Goal: Task Accomplishment & Management: Use online tool/utility

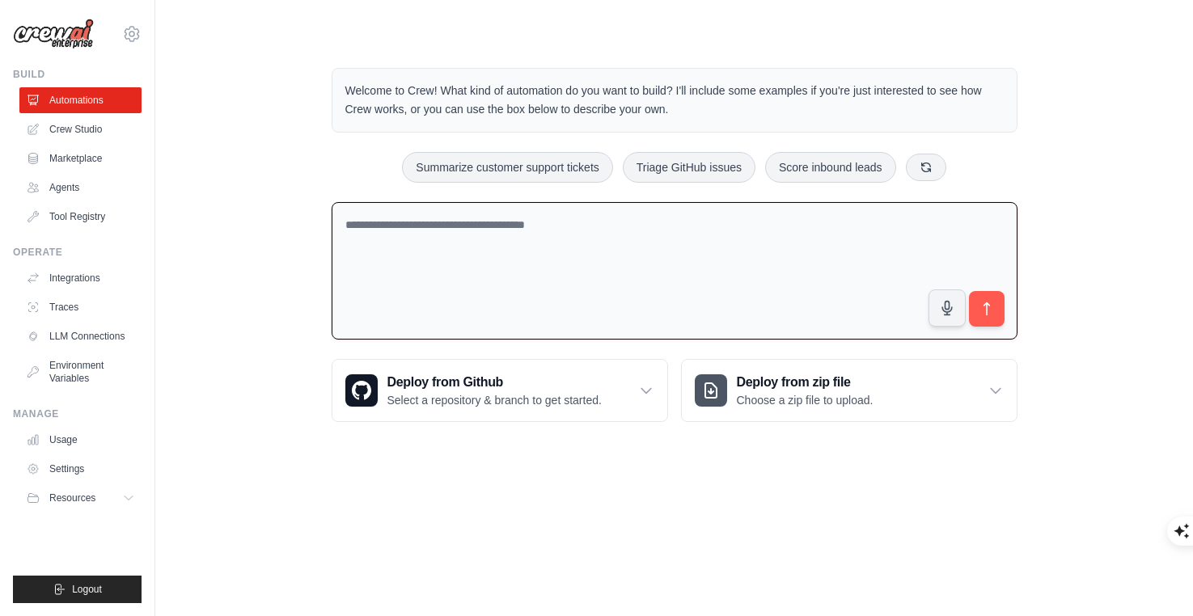
drag, startPoint x: 331, startPoint y: 277, endPoint x: 292, endPoint y: 277, distance: 38.8
click at [292, 277] on div "Welcome to Crew! What kind of automation do you want to build? I'll include som…" at bounding box center [674, 245] width 986 height 406
click at [434, 267] on textarea at bounding box center [675, 271] width 686 height 138
click at [239, 200] on div "Welcome to Crew! What kind of automation do you want to build? I'll include som…" at bounding box center [674, 245] width 986 height 406
click at [75, 130] on link "Crew Studio" at bounding box center [82, 129] width 122 height 26
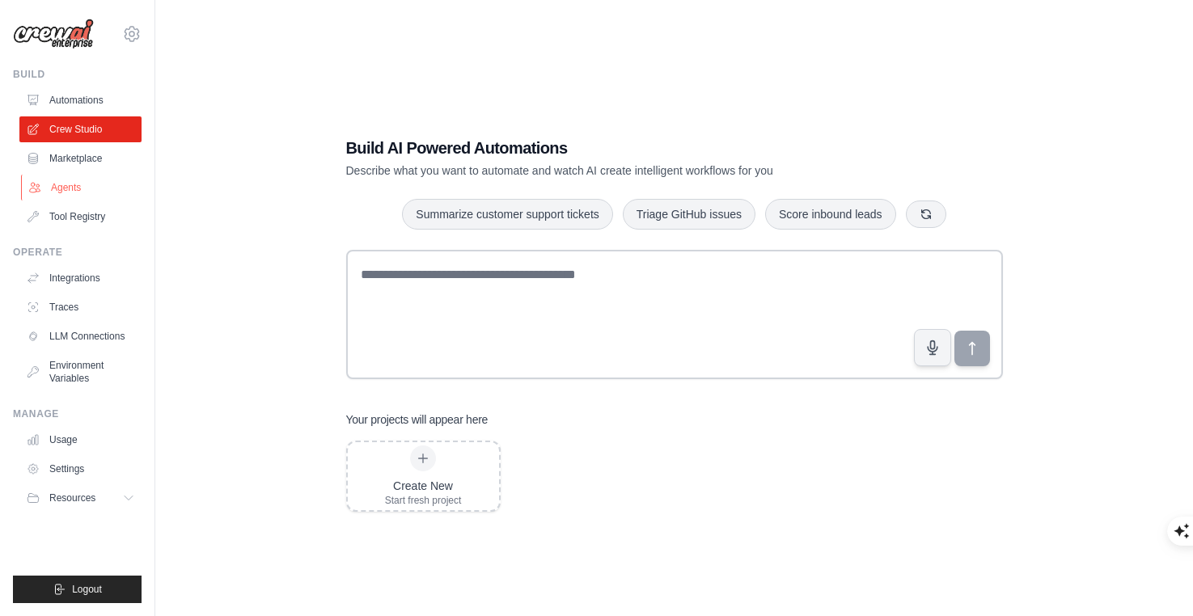
click at [77, 179] on link "Agents" at bounding box center [82, 188] width 122 height 26
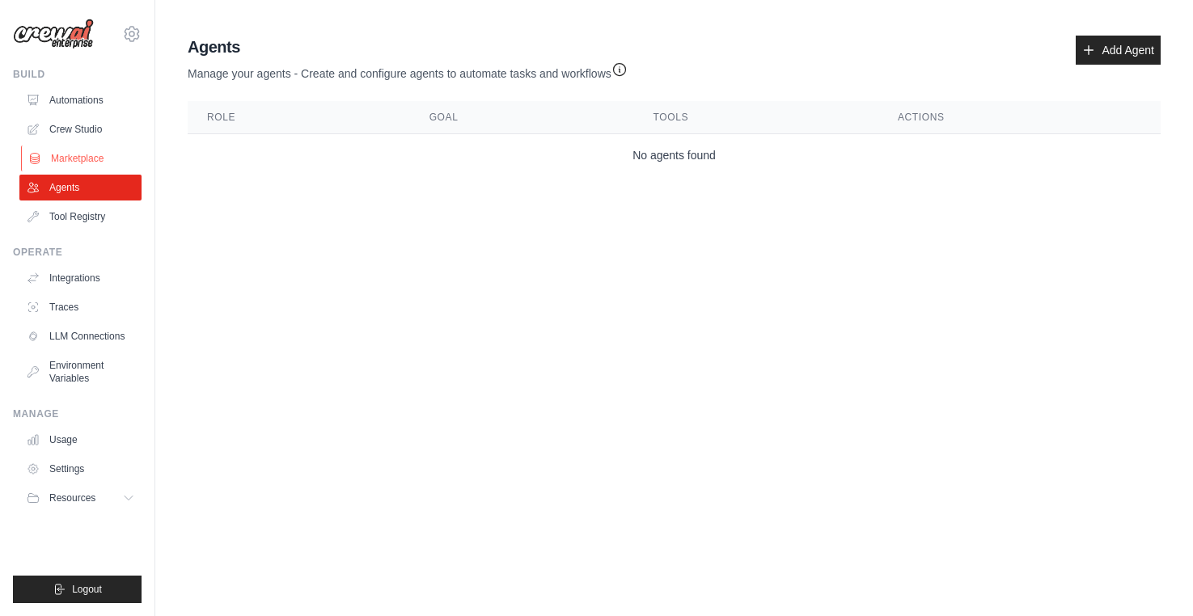
click at [99, 148] on link "Marketplace" at bounding box center [82, 159] width 122 height 26
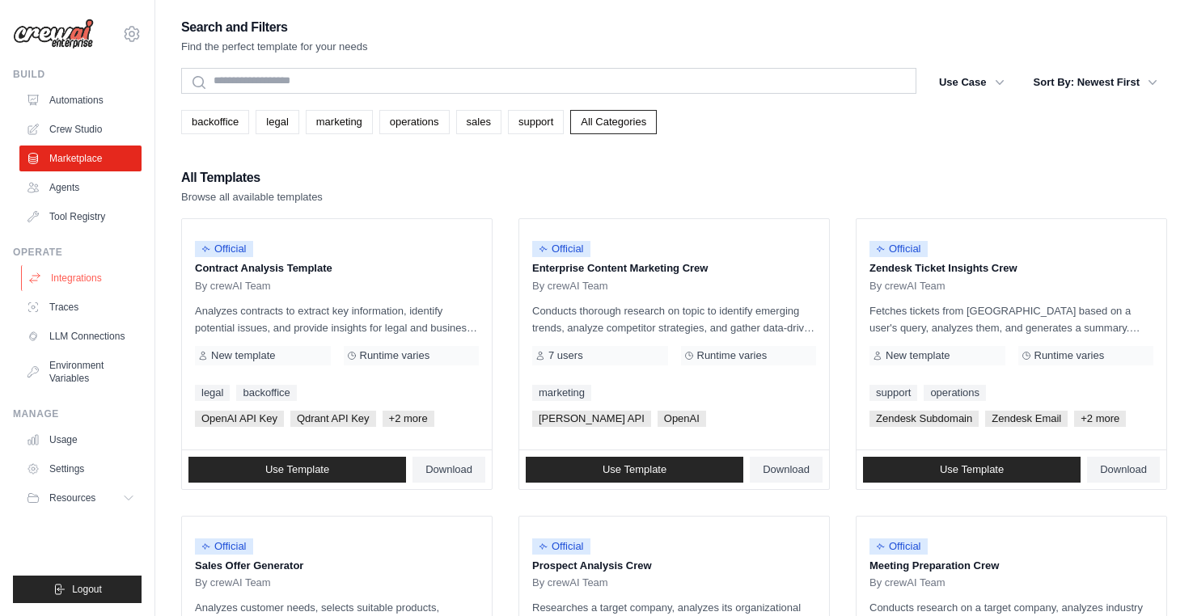
click at [61, 276] on link "Integrations" at bounding box center [82, 278] width 122 height 26
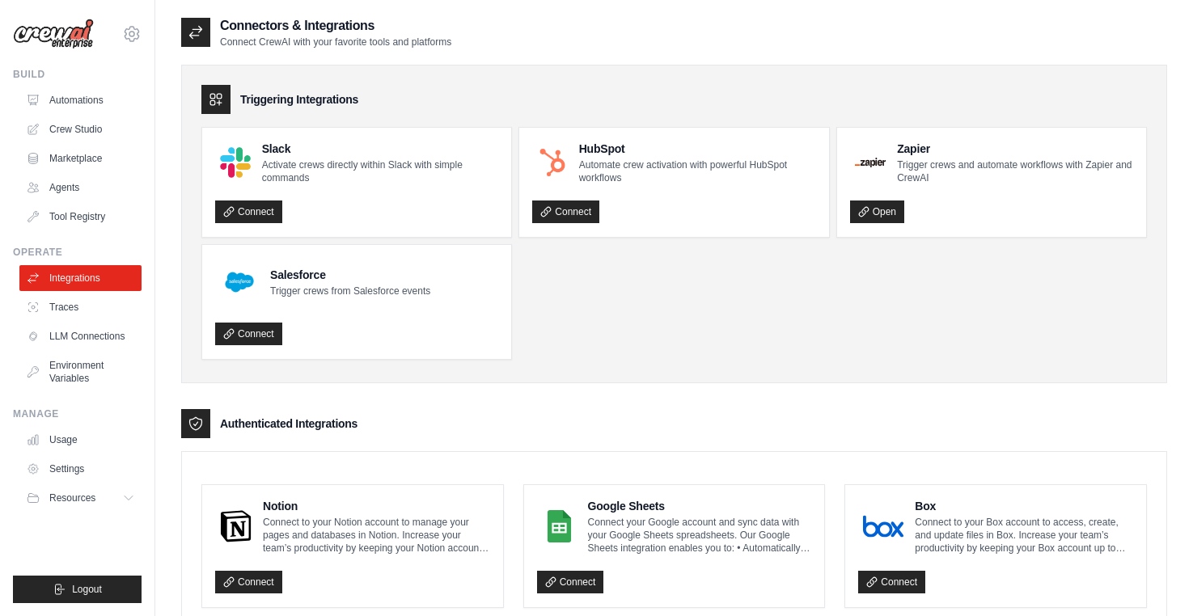
click at [75, 300] on link "Traces" at bounding box center [80, 307] width 122 height 26
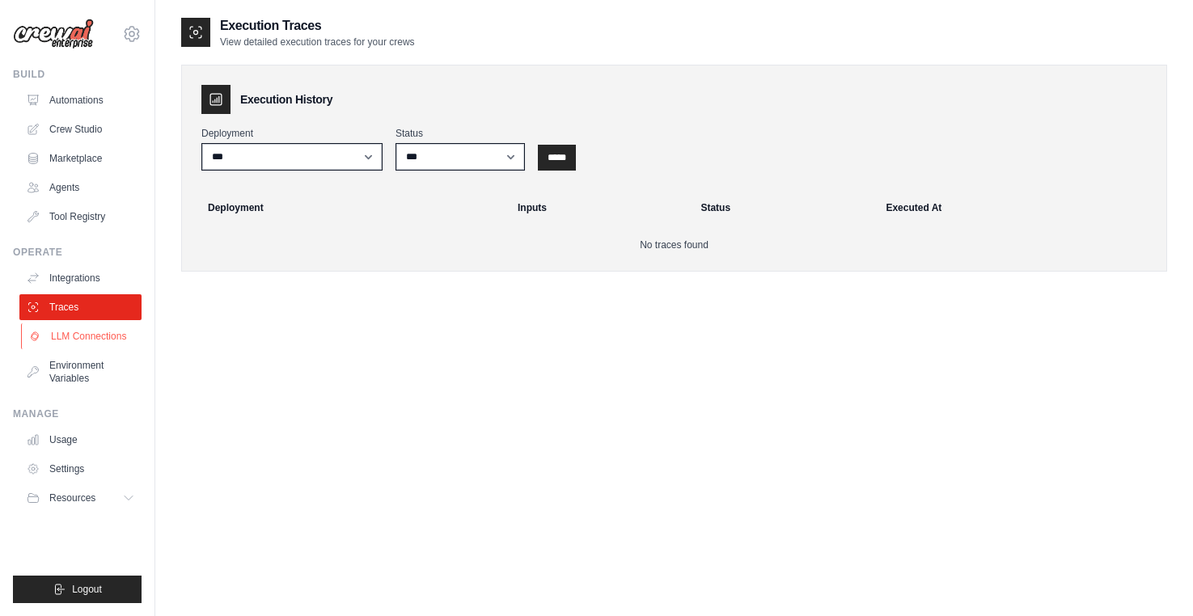
click at [75, 334] on link "LLM Connections" at bounding box center [82, 337] width 122 height 26
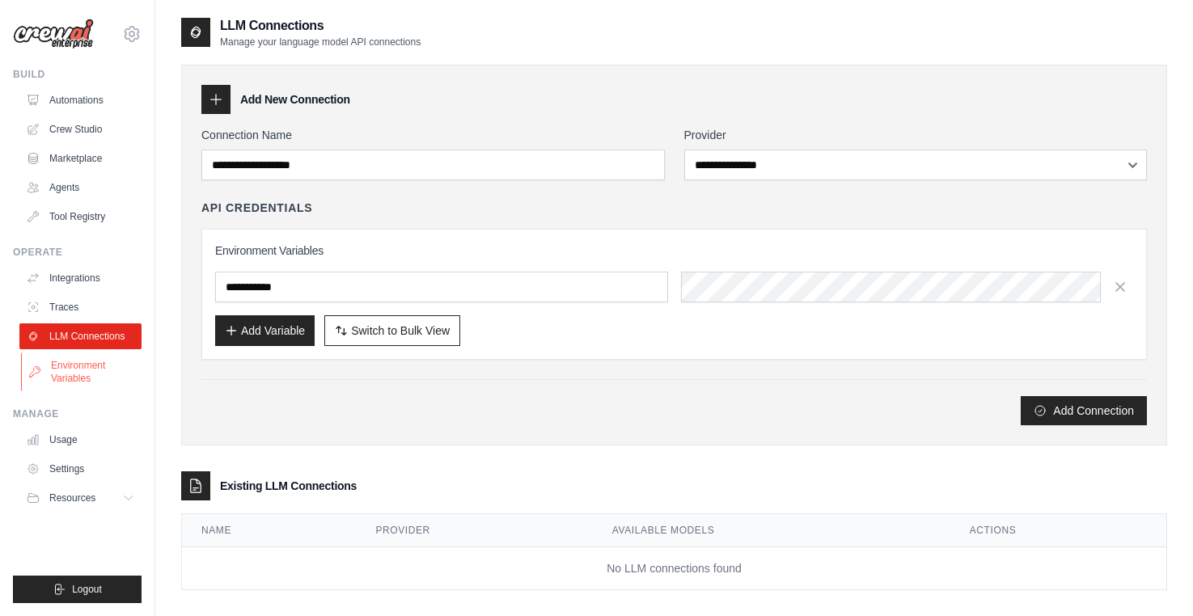
click at [73, 367] on link "Environment Variables" at bounding box center [82, 372] width 122 height 39
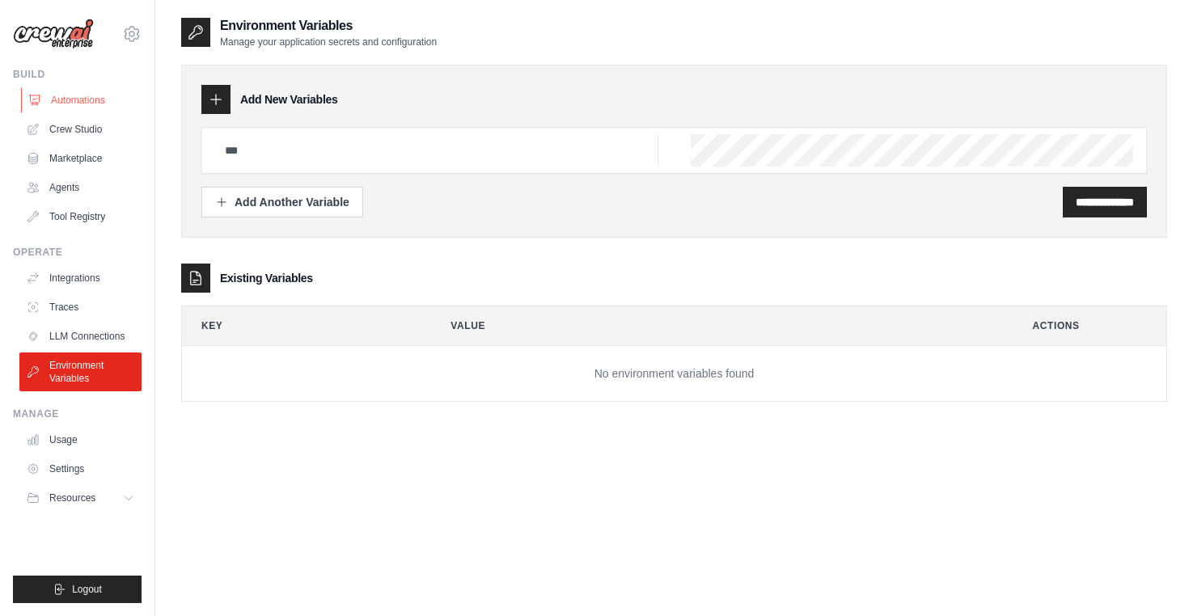
click at [62, 87] on link "Automations" at bounding box center [82, 100] width 122 height 26
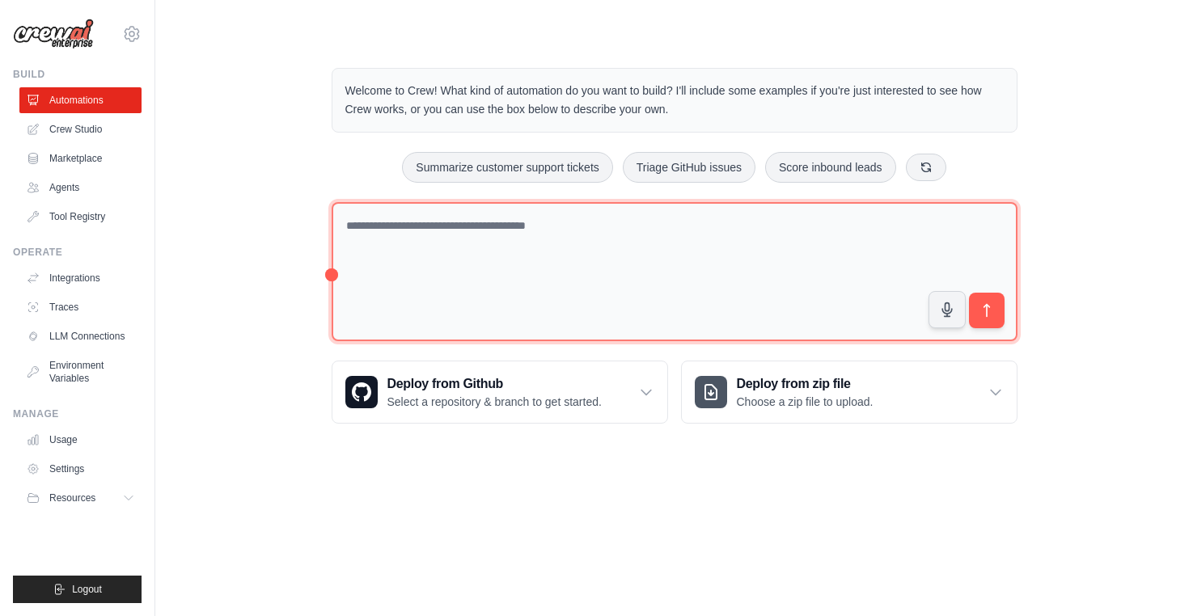
click at [432, 248] on textarea at bounding box center [675, 272] width 686 height 140
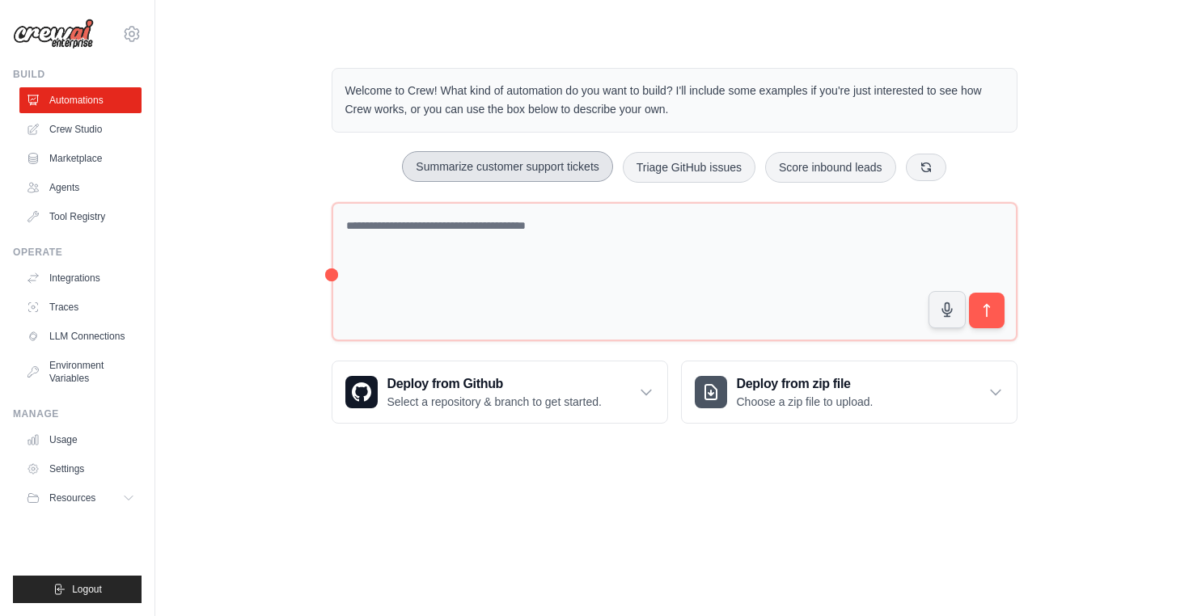
click at [471, 166] on button "Summarize customer support tickets" at bounding box center [507, 166] width 210 height 31
click at [967, 314] on button "submit" at bounding box center [985, 310] width 37 height 37
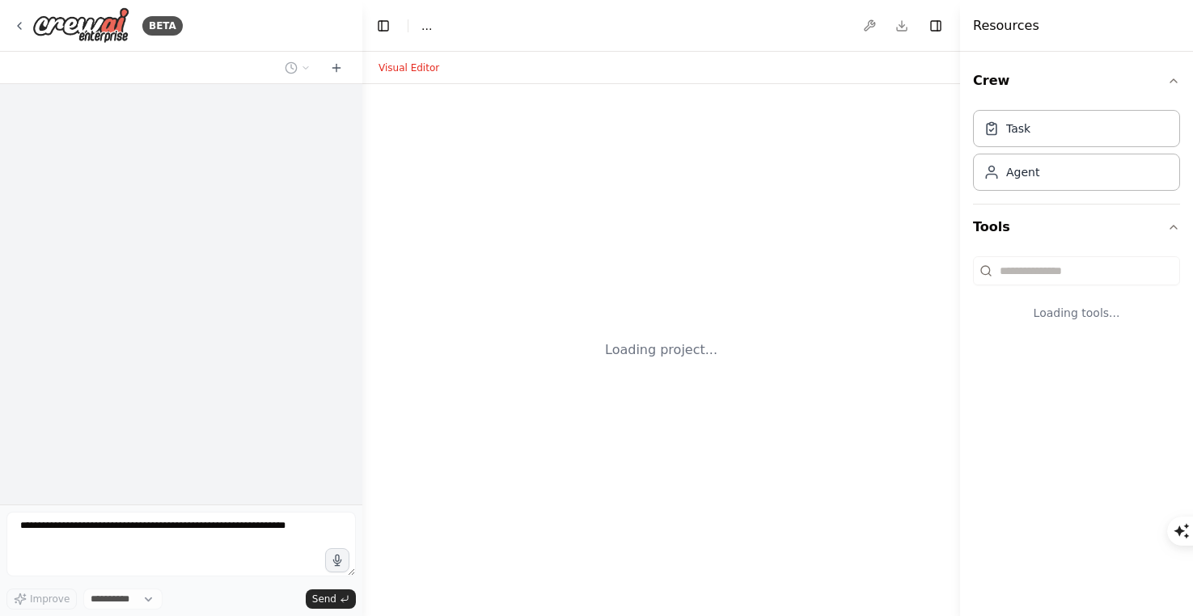
select select "****"
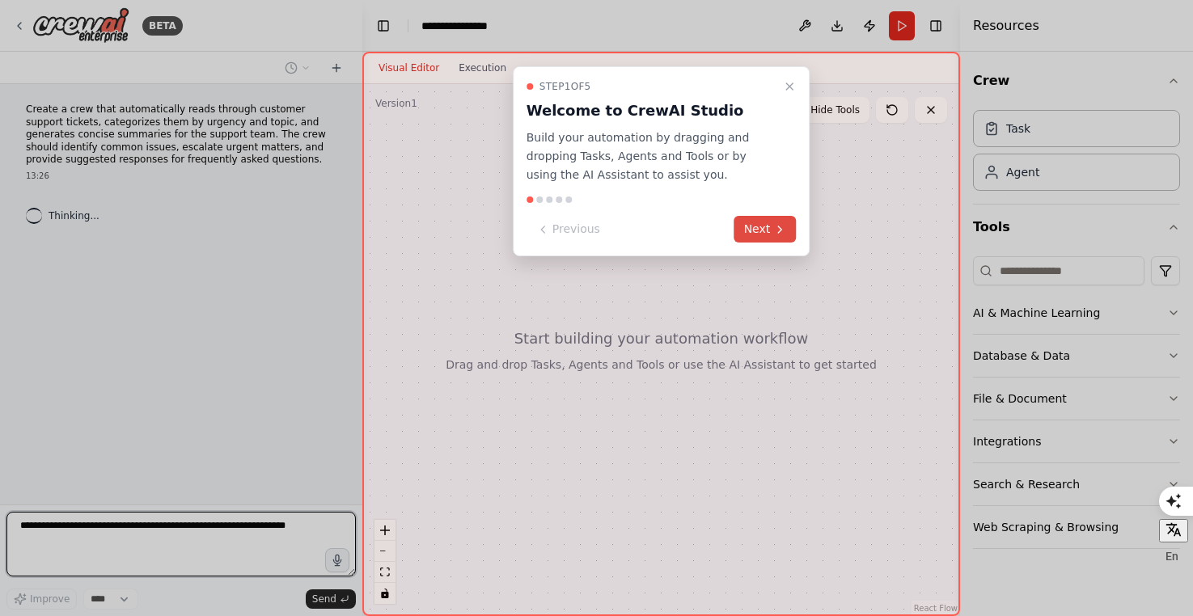
click at [748, 232] on button "Next" at bounding box center [765, 229] width 62 height 27
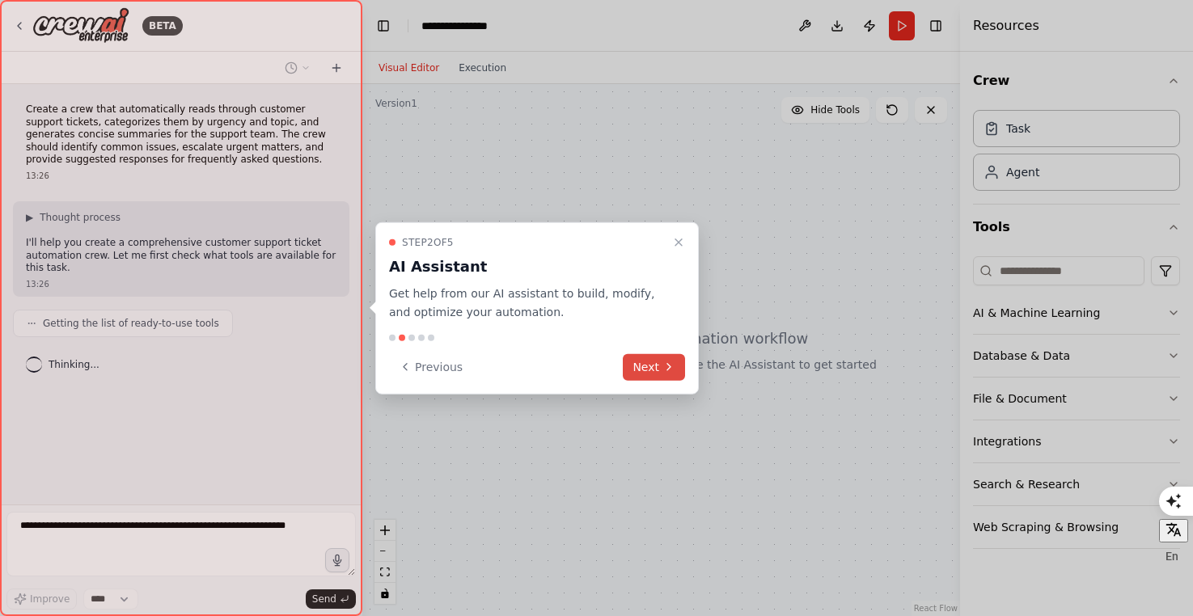
click at [679, 369] on button "Next" at bounding box center [654, 366] width 62 height 27
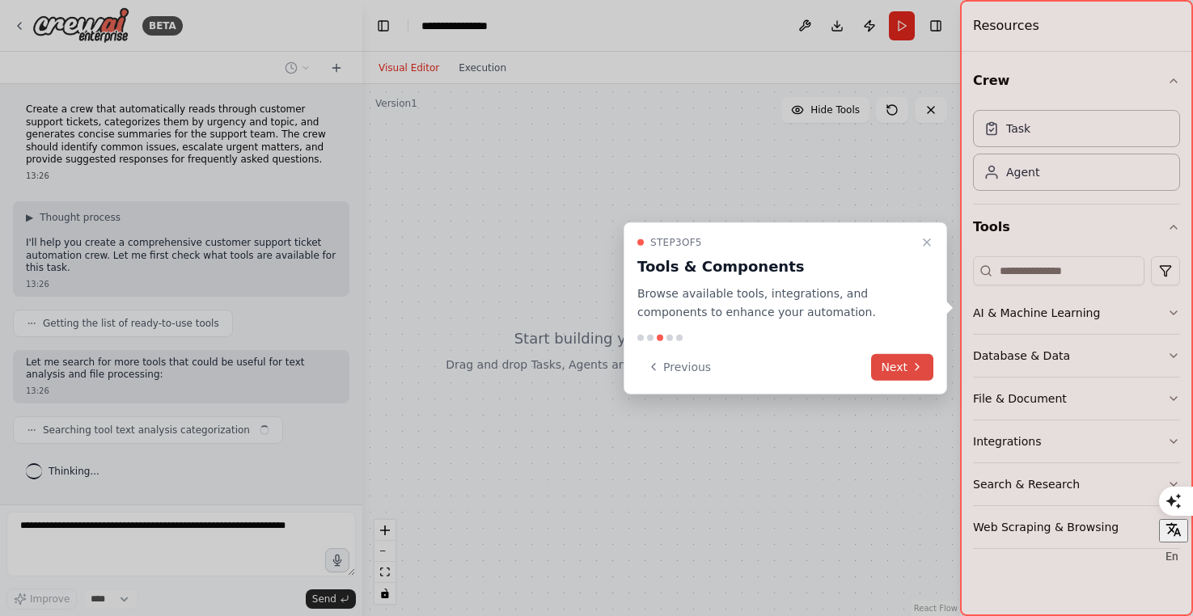
click at [883, 364] on button "Next" at bounding box center [902, 366] width 62 height 27
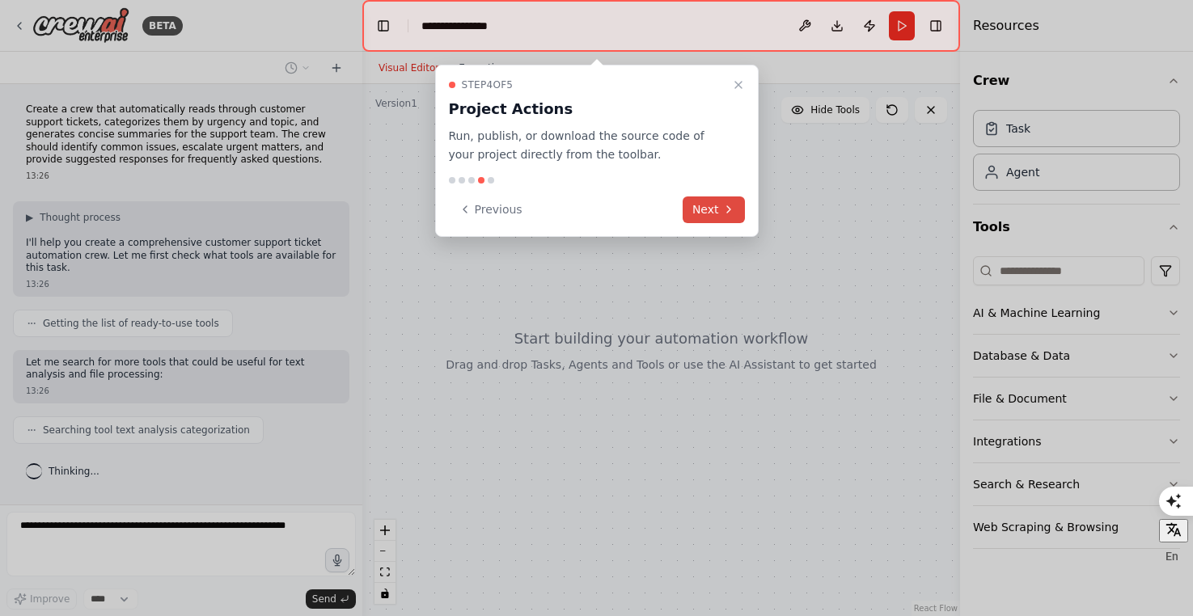
click at [703, 197] on button "Next" at bounding box center [714, 210] width 62 height 27
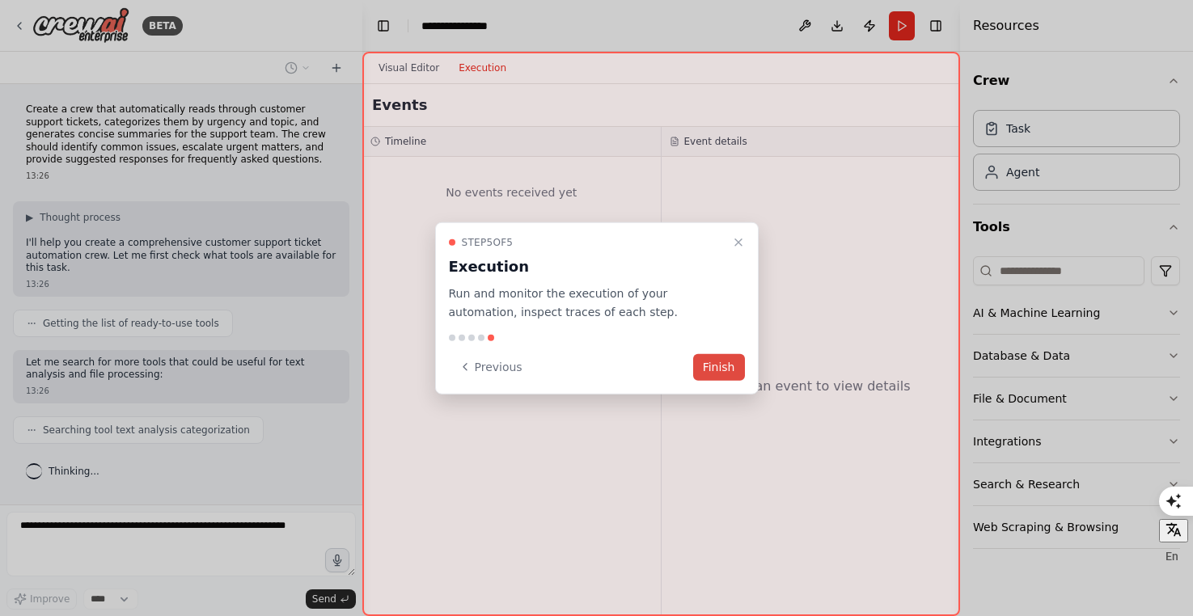
click at [717, 370] on button "Finish" at bounding box center [719, 366] width 52 height 27
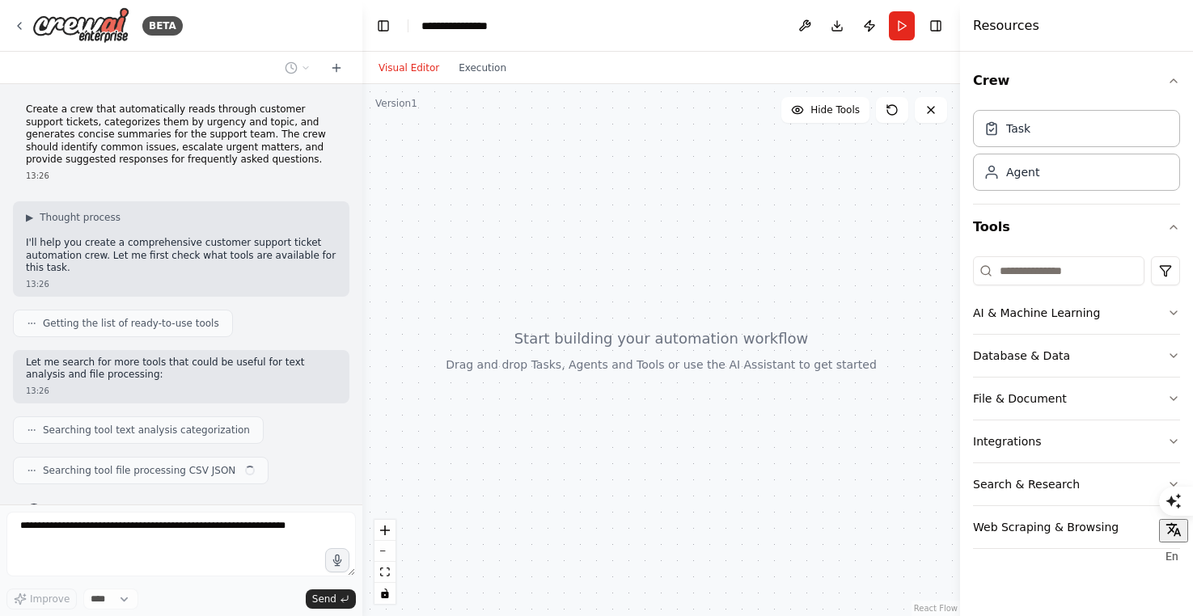
scroll to position [34, 0]
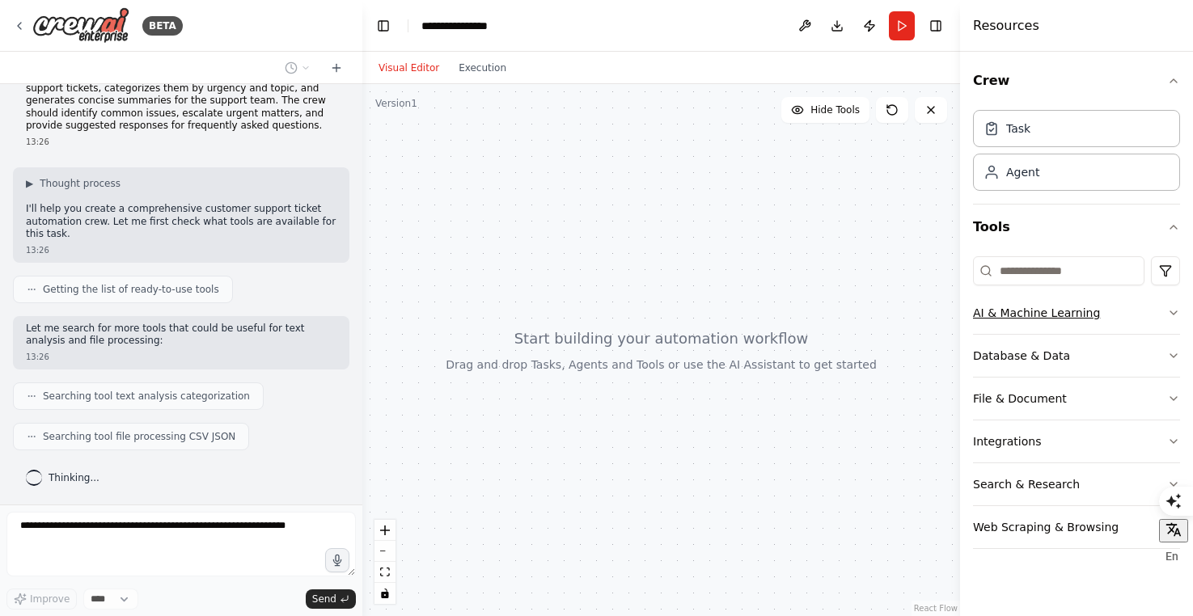
click at [1035, 304] on button "AI & Machine Learning" at bounding box center [1076, 313] width 207 height 42
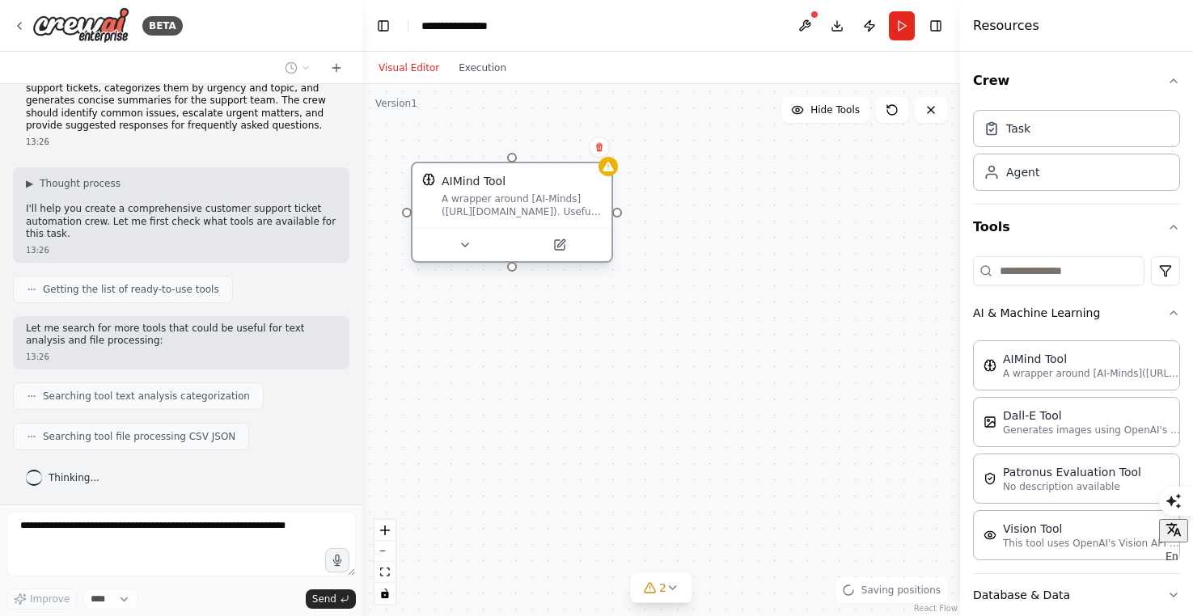
drag, startPoint x: 634, startPoint y: 241, endPoint x: 527, endPoint y: 210, distance: 111.9
click at [527, 210] on div "A wrapper around [AI-Minds](https://mindsdb.com/minds). Useful for when you nee…" at bounding box center [522, 206] width 160 height 26
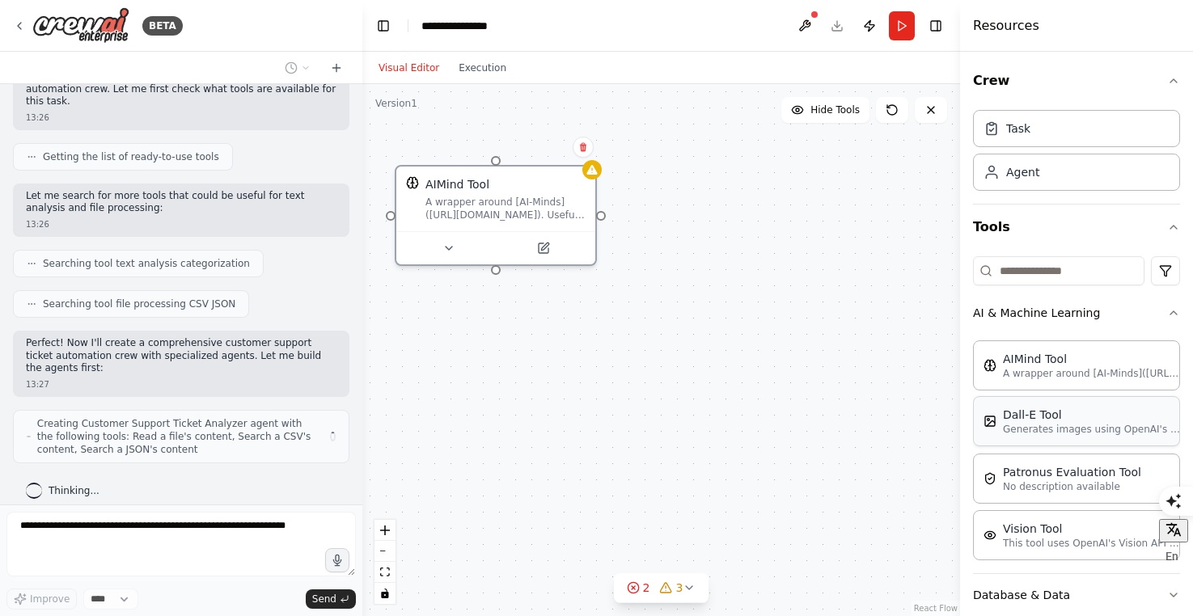
scroll to position [179, 0]
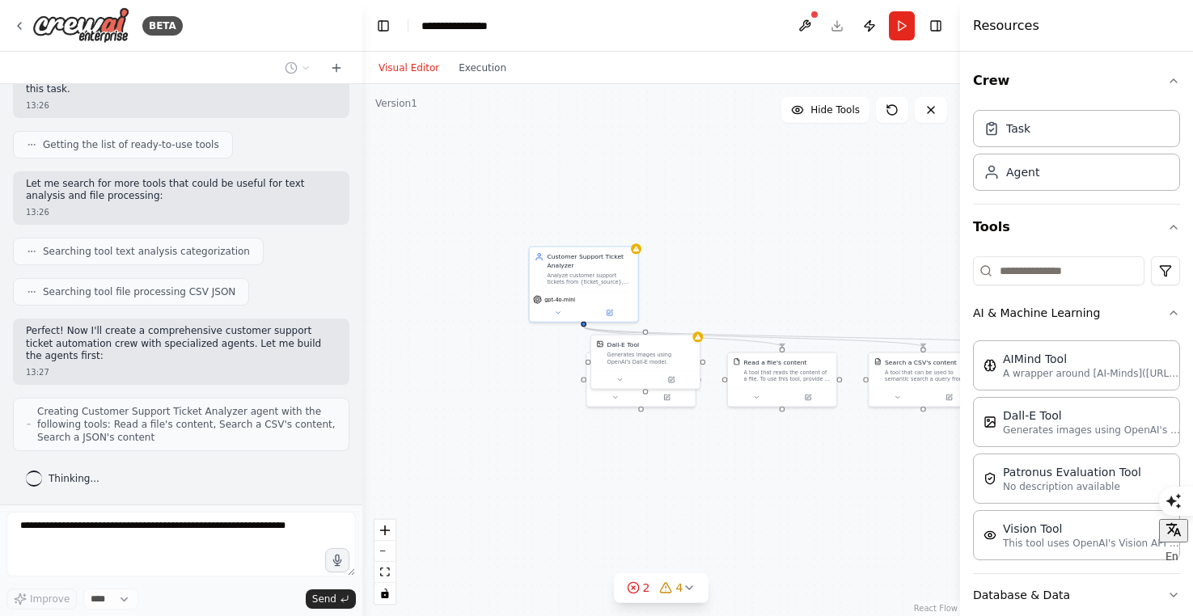
click at [731, 286] on div ".deletable-edge-delete-btn { width: 20px; height: 20px; border: 0px solid #ffff…" at bounding box center [661, 350] width 598 height 532
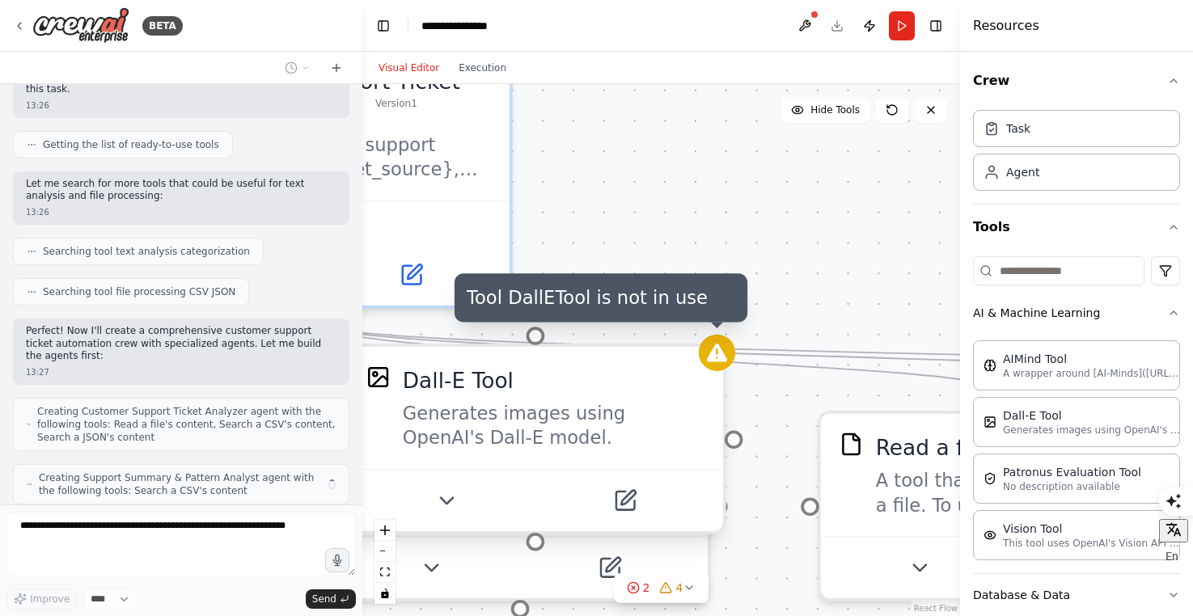
scroll to position [232, 0]
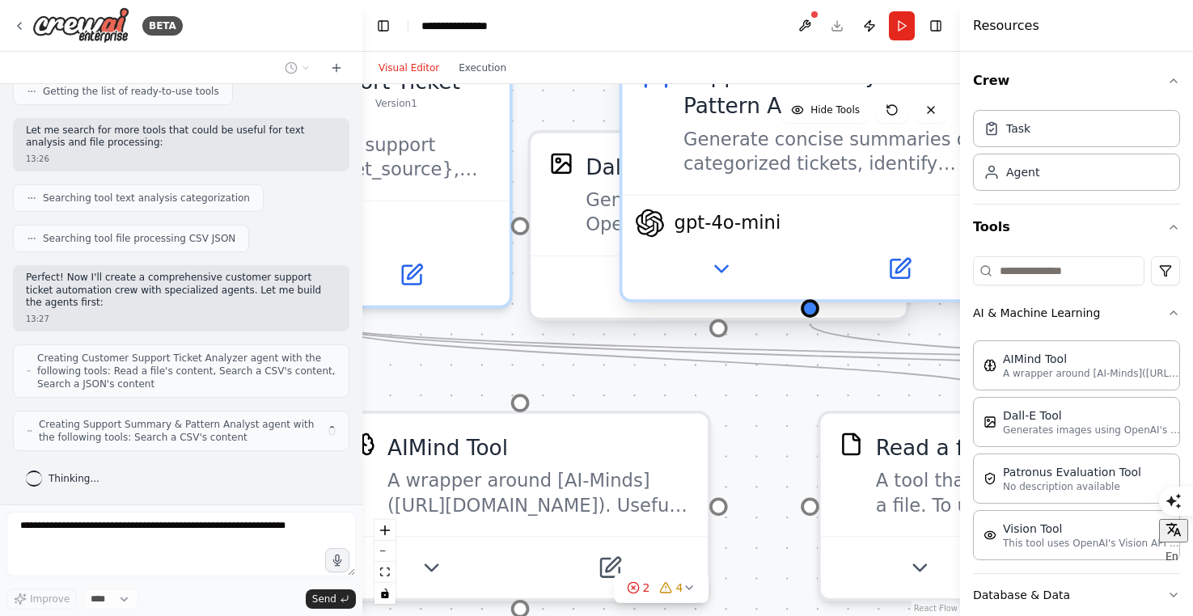
drag, startPoint x: 726, startPoint y: 360, endPoint x: 912, endPoint y: 140, distance: 288.1
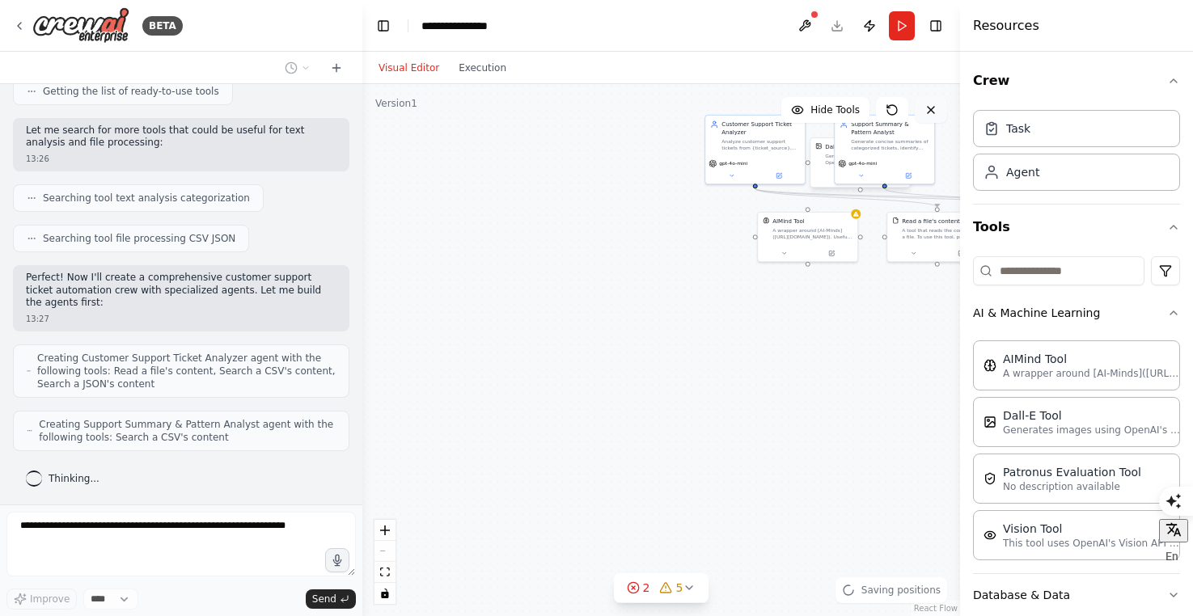
click at [937, 113] on button at bounding box center [931, 110] width 32 height 26
drag, startPoint x: 747, startPoint y: 153, endPoint x: 476, endPoint y: 195, distance: 274.2
click at [476, 195] on div "Customer Support Ticket Analyzer Analyze customer support tickets from {ticket_…" at bounding box center [504, 189] width 101 height 70
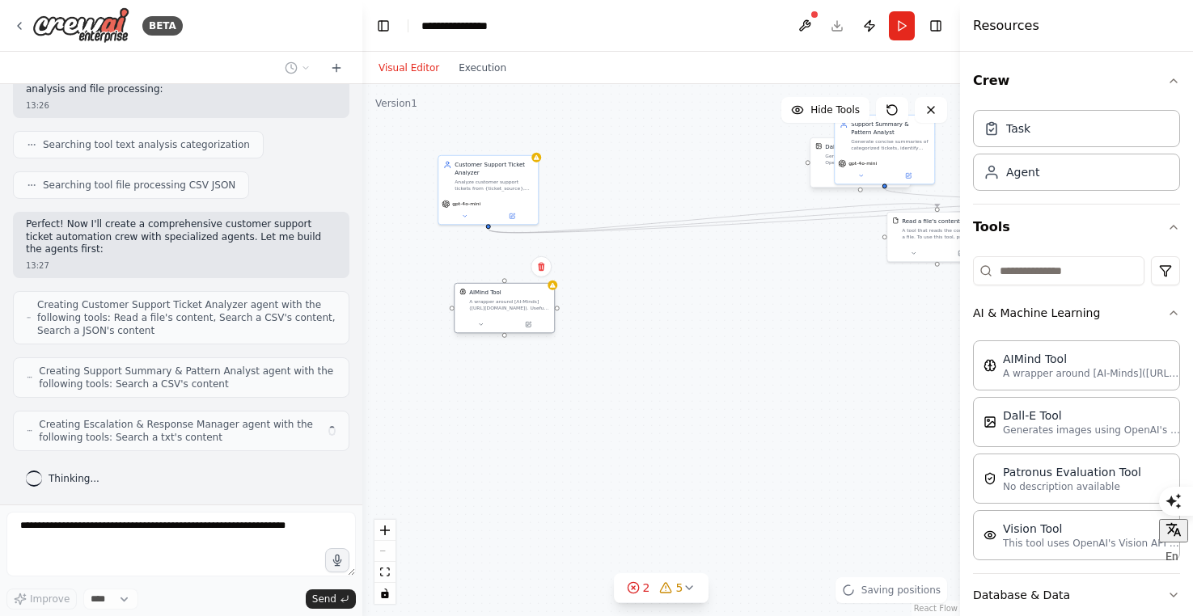
drag, startPoint x: 810, startPoint y: 242, endPoint x: 504, endPoint y: 308, distance: 312.8
click at [504, 308] on div "AIMind Tool A wrapper around [AI-Minds](https://mindsdb.com/minds). Useful for …" at bounding box center [504, 308] width 101 height 51
drag, startPoint x: 758, startPoint y: 162, endPoint x: 523, endPoint y: 210, distance: 240.3
click at [523, 210] on div "gpt-4o-mini" at bounding box center [528, 210] width 93 height 8
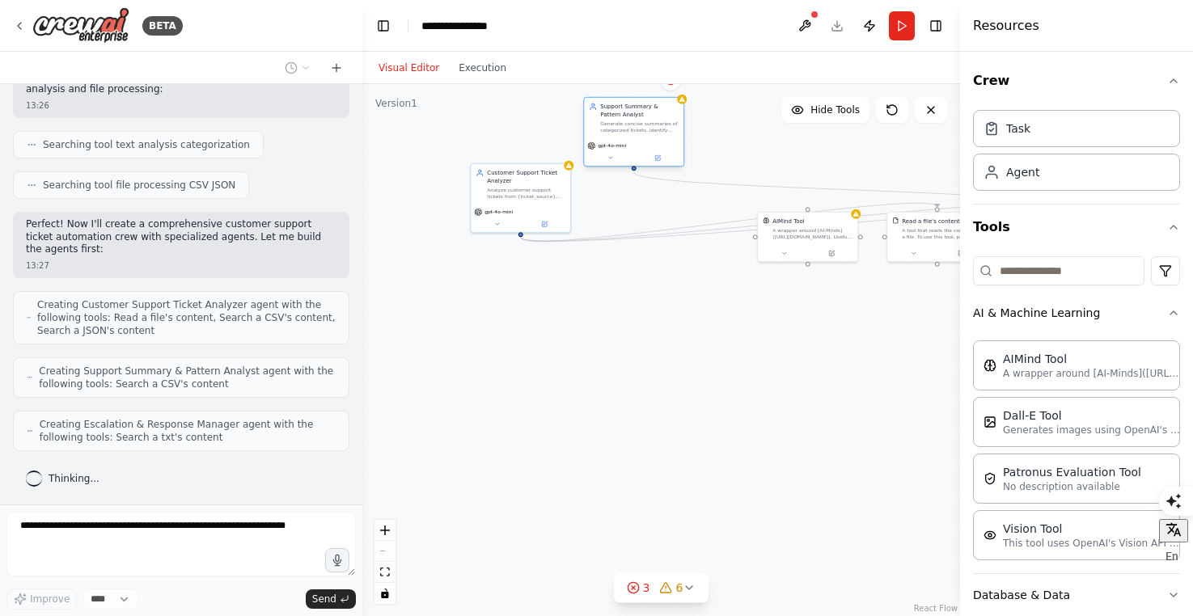
drag, startPoint x: 873, startPoint y: 157, endPoint x: 625, endPoint y: 138, distance: 248.3
click at [625, 138] on div "Support Summary & Pattern Analyst Generate concise summaries of categorized tic…" at bounding box center [633, 132] width 101 height 70
drag, startPoint x: 829, startPoint y: 248, endPoint x: 643, endPoint y: 365, distance: 219.9
click at [643, 365] on div at bounding box center [625, 373] width 99 height 17
drag, startPoint x: 928, startPoint y: 237, endPoint x: 679, endPoint y: 290, distance: 253.8
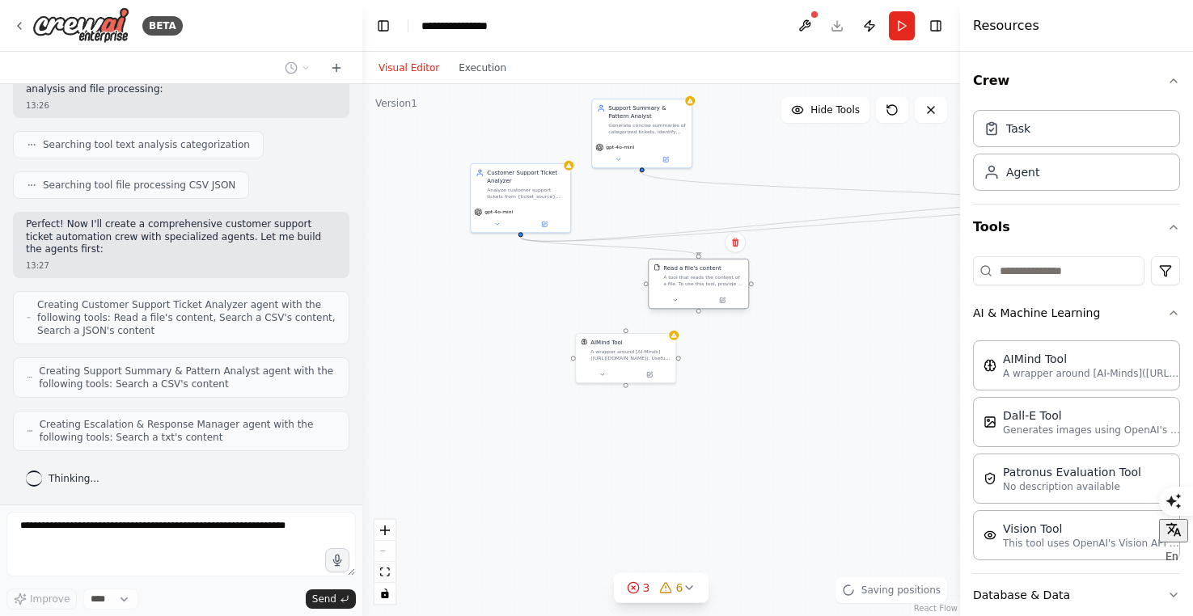
click at [679, 290] on div "Read a file's content A tool that reads the content of a file. To use this tool…" at bounding box center [698, 276] width 99 height 32
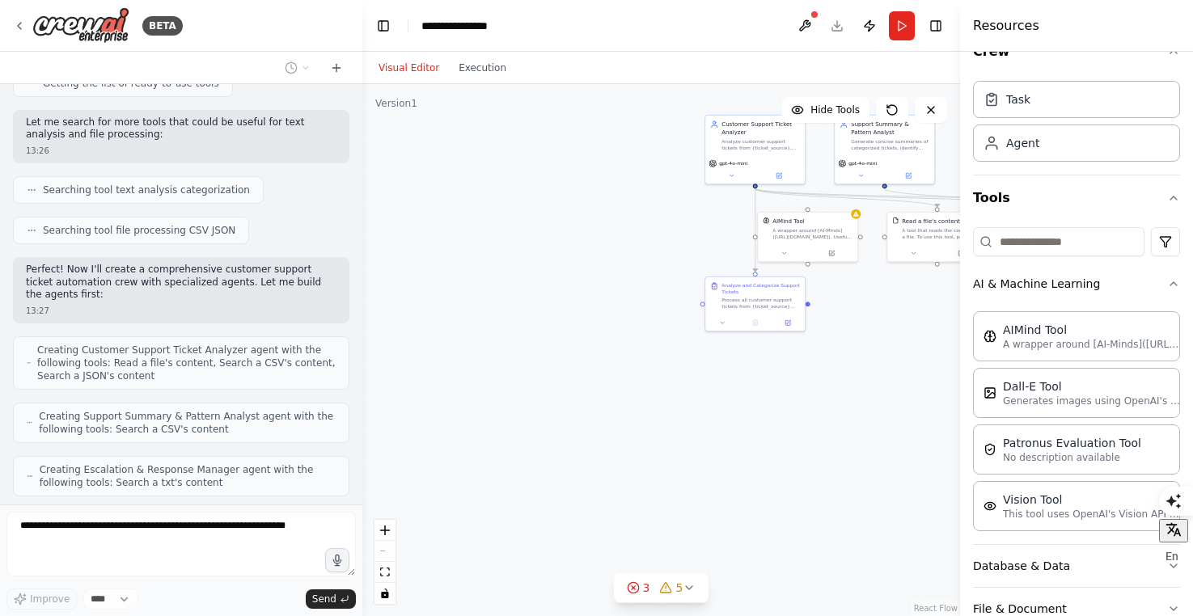
scroll to position [421, 0]
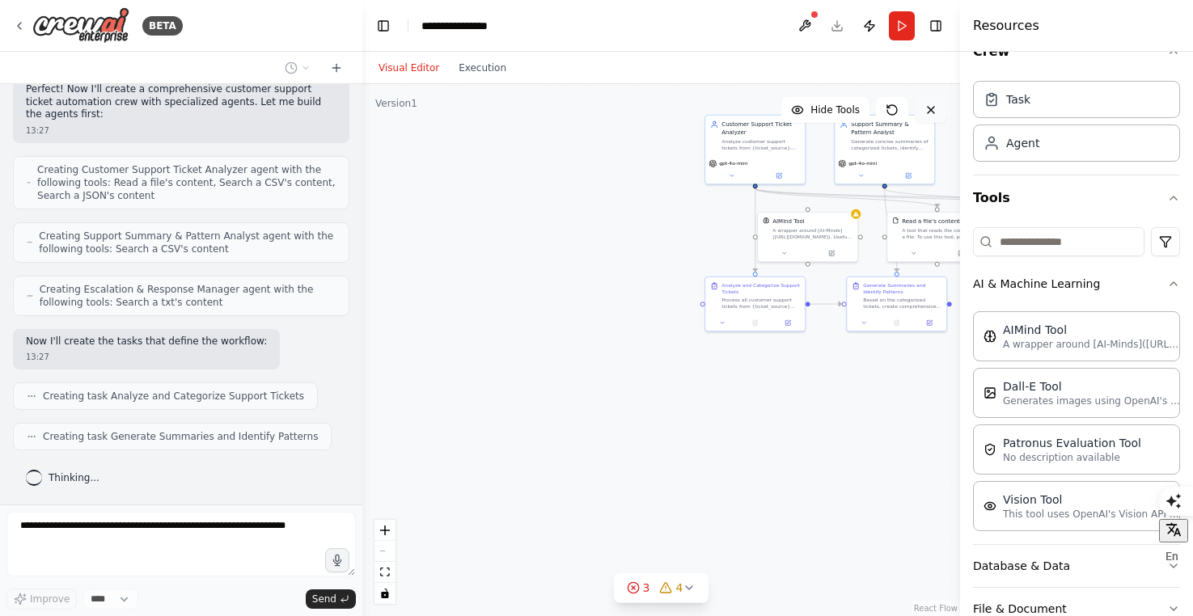
click at [927, 110] on icon at bounding box center [930, 110] width 13 height 13
drag, startPoint x: 728, startPoint y: 299, endPoint x: 507, endPoint y: 341, distance: 224.8
click at [507, 341] on div "Process all customer support tickets from {ticket_source} and categorize each t…" at bounding box center [542, 342] width 78 height 13
click at [718, 421] on div ".deletable-edge-delete-btn { width: 20px; height: 20px; border: 0px solid #ffff…" at bounding box center [661, 350] width 598 height 532
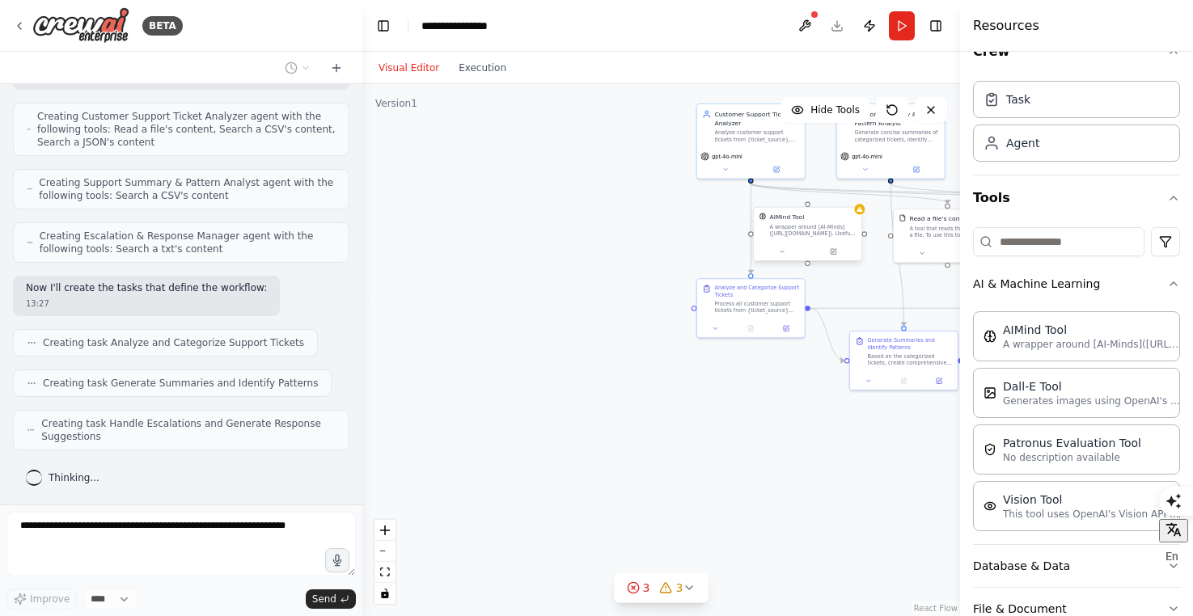
click at [802, 222] on div "AIMind Tool A wrapper around [AI-Minds](https://mindsdb.com/minds). Useful for …" at bounding box center [813, 225] width 87 height 24
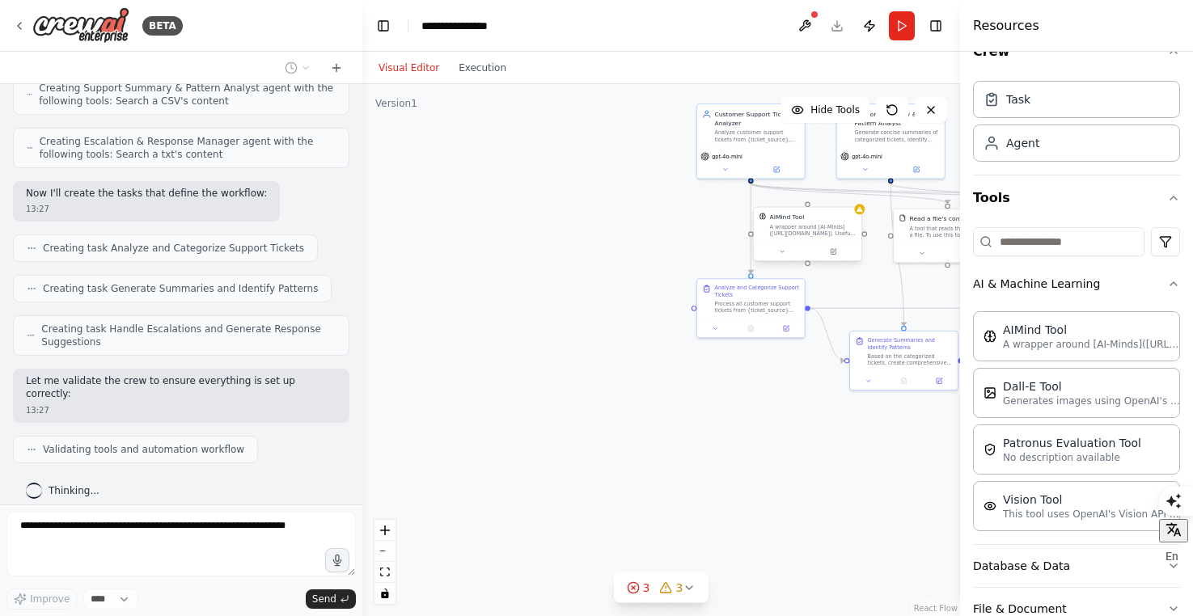
click at [802, 209] on div "AIMind Tool A wrapper around [AI-Minds](https://mindsdb.com/minds). Useful for …" at bounding box center [808, 225] width 108 height 35
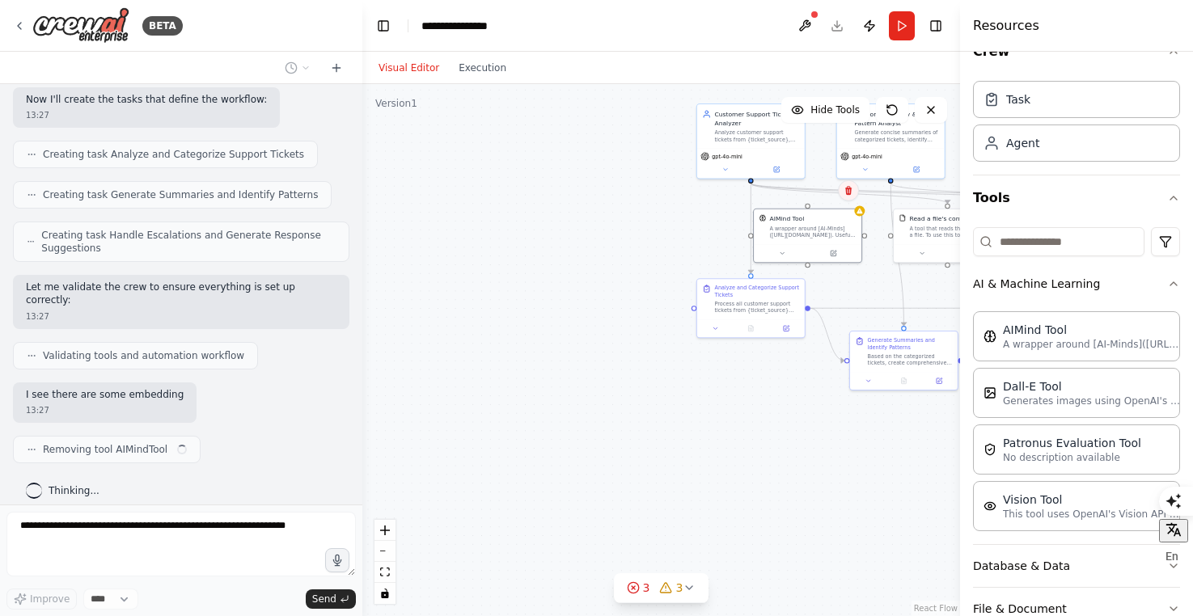
click at [852, 188] on icon at bounding box center [849, 191] width 10 height 10
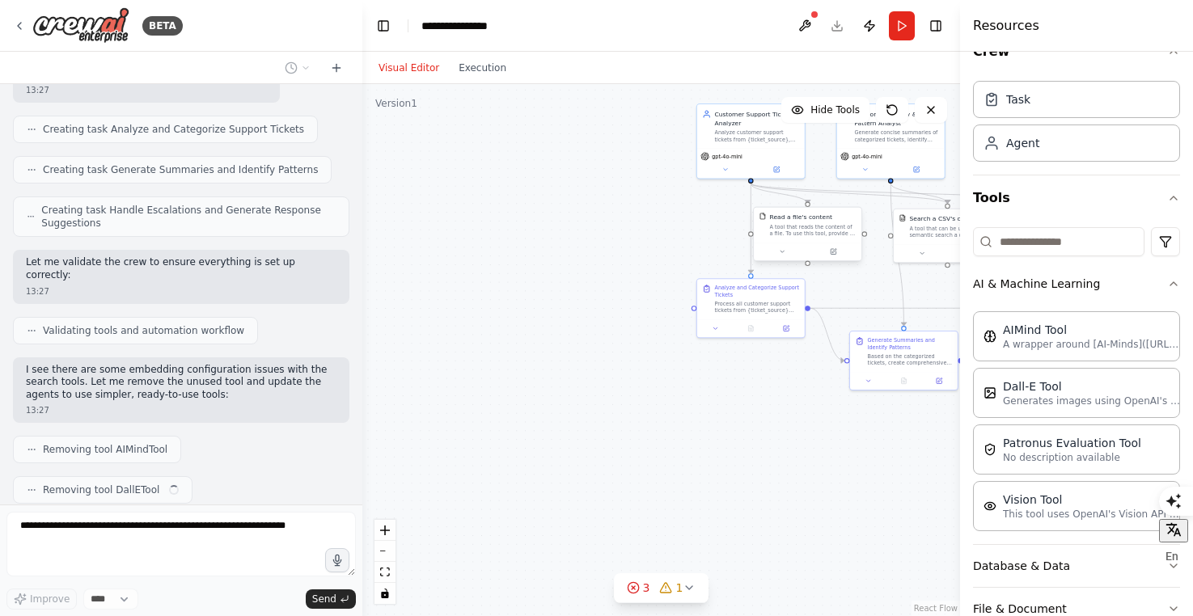
scroll to position [728, 0]
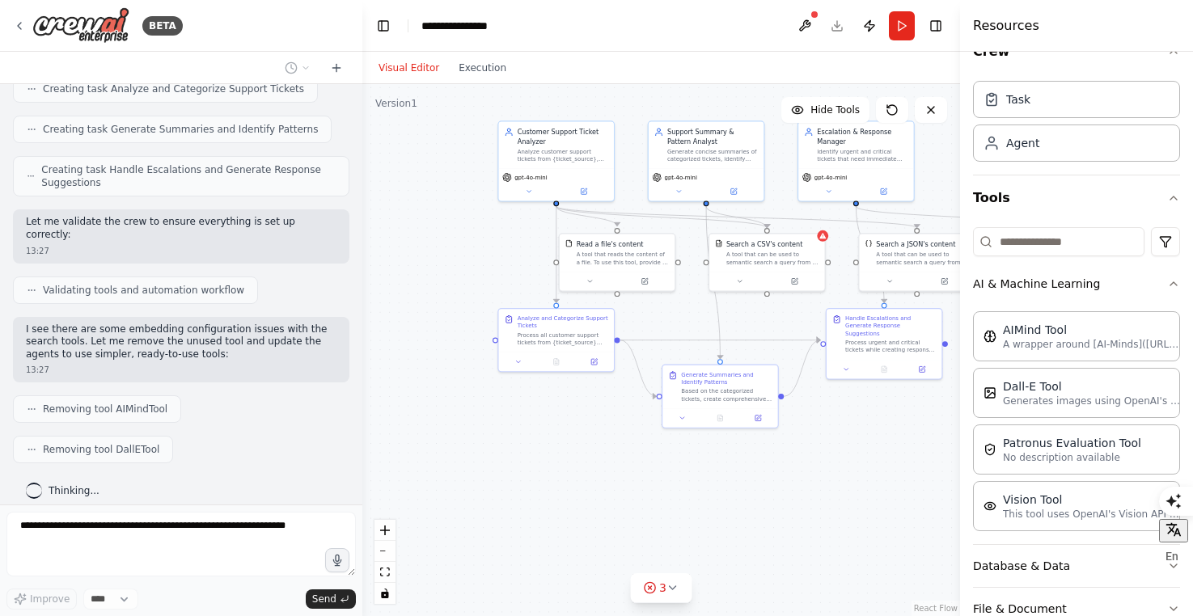
drag, startPoint x: 777, startPoint y: 487, endPoint x: 588, endPoint y: 512, distance: 190.9
click at [588, 513] on div ".deletable-edge-delete-btn { width: 20px; height: 20px; border: 0px solid #ffff…" at bounding box center [661, 350] width 598 height 532
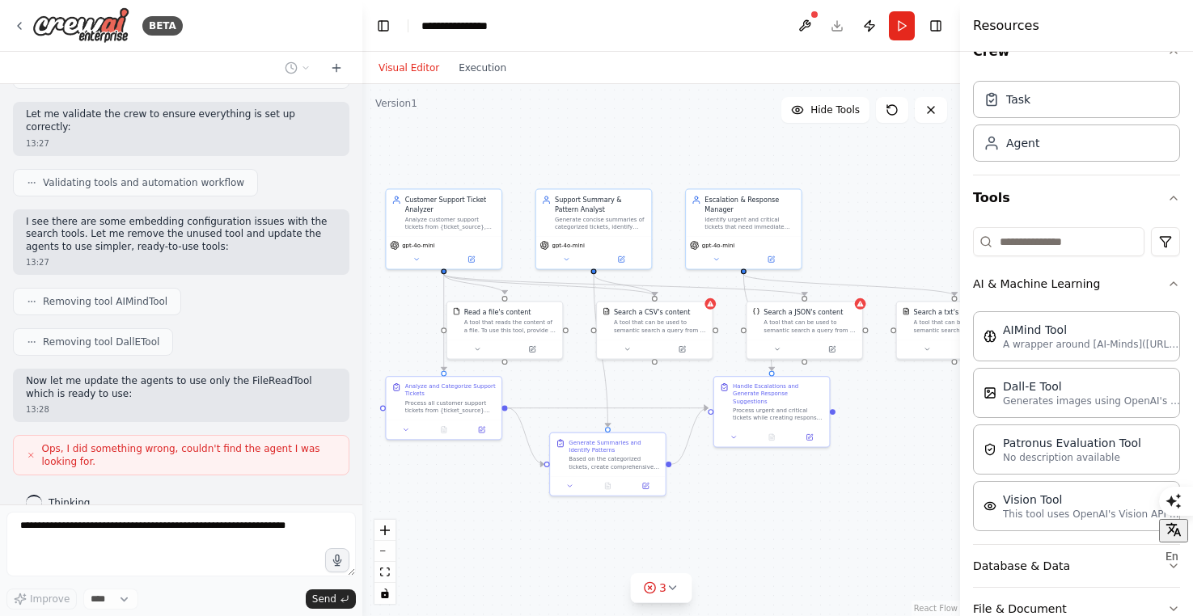
drag, startPoint x: 831, startPoint y: 486, endPoint x: 720, endPoint y: 554, distance: 130.7
click at [720, 554] on div ".deletable-edge-delete-btn { width: 20px; height: 20px; border: 0px solid #ffff…" at bounding box center [661, 350] width 598 height 532
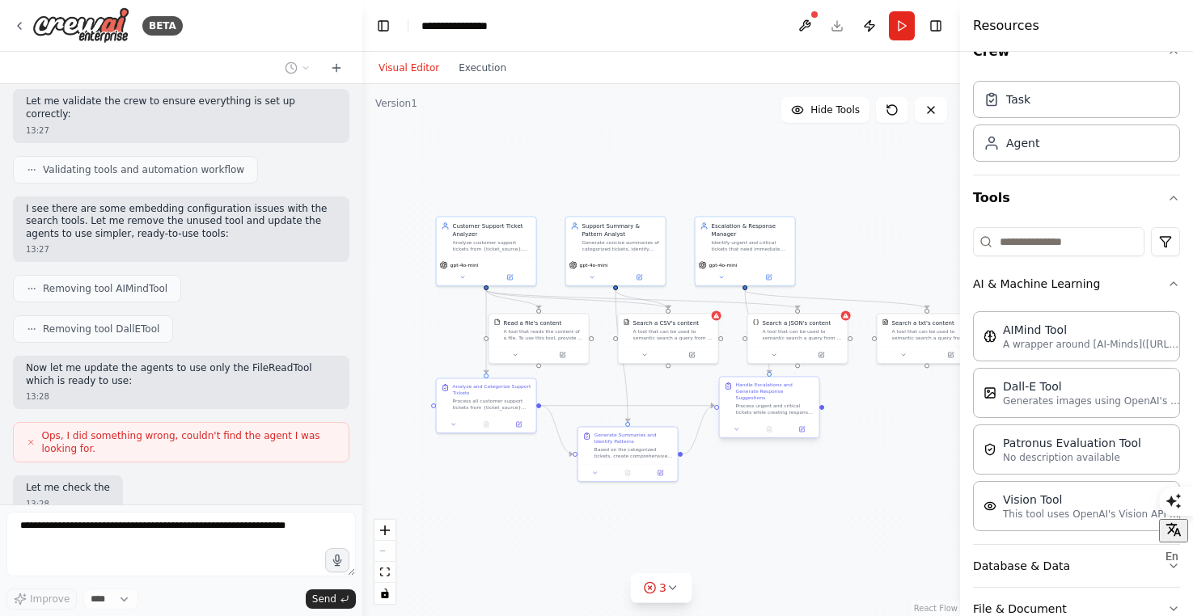
scroll to position [942, 0]
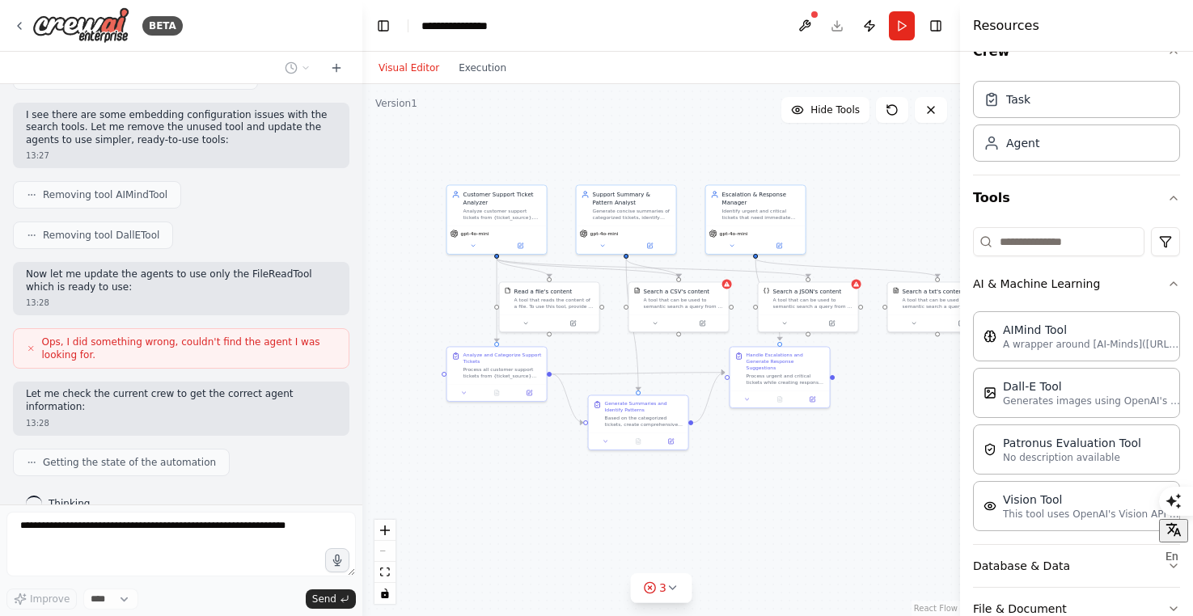
drag, startPoint x: 805, startPoint y: 501, endPoint x: 816, endPoint y: 469, distance: 34.3
click at [816, 469] on div ".deletable-edge-delete-btn { width: 20px; height: 20px; border: 0px solid #ffff…" at bounding box center [661, 350] width 598 height 532
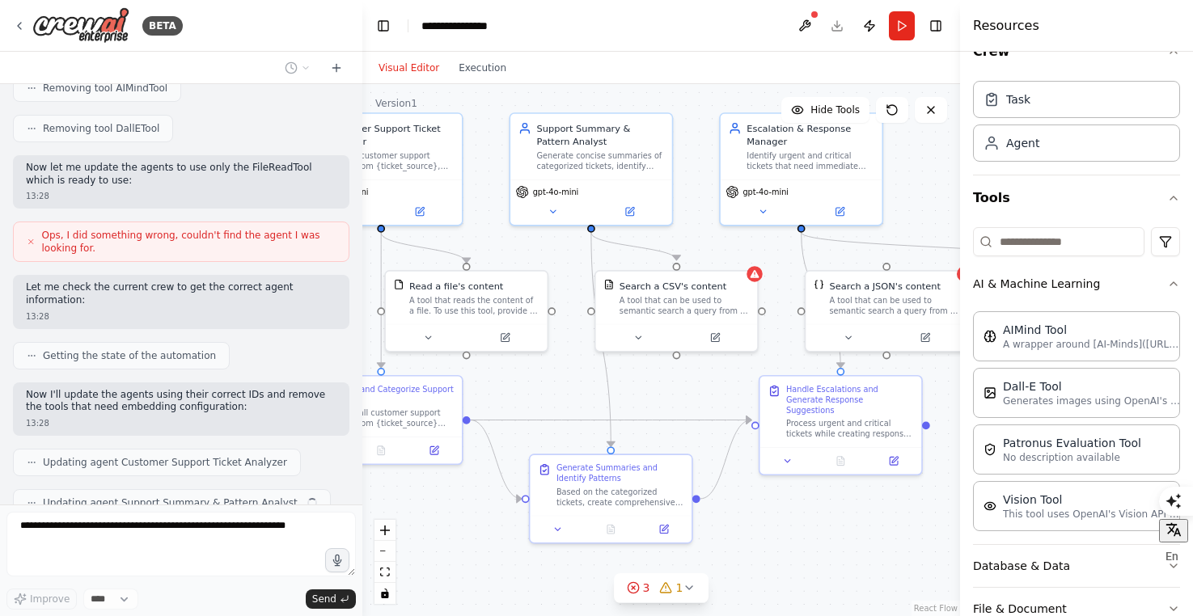
scroll to position [1089, 0]
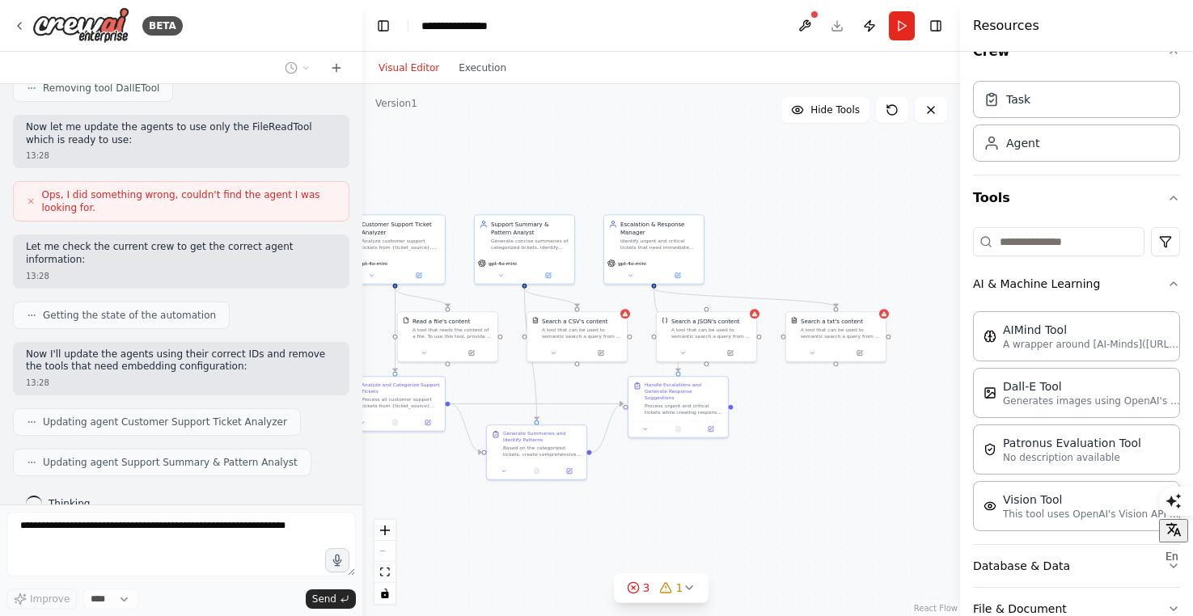
drag, startPoint x: 850, startPoint y: 524, endPoint x: 700, endPoint y: 476, distance: 157.8
click at [700, 476] on div ".deletable-edge-delete-btn { width: 20px; height: 20px; border: 0px solid #ffff…" at bounding box center [661, 350] width 598 height 532
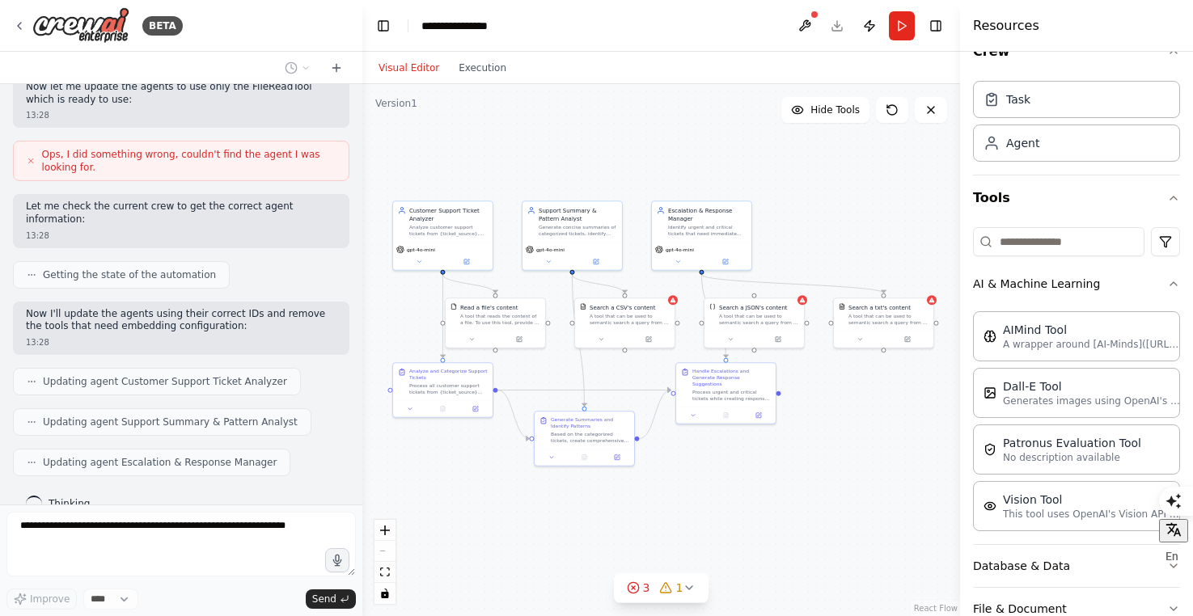
drag, startPoint x: 700, startPoint y: 476, endPoint x: 747, endPoint y: 461, distance: 50.1
click at [747, 462] on div ".deletable-edge-delete-btn { width: 20px; height: 20px; border: 0px solid #ffff…" at bounding box center [661, 350] width 598 height 532
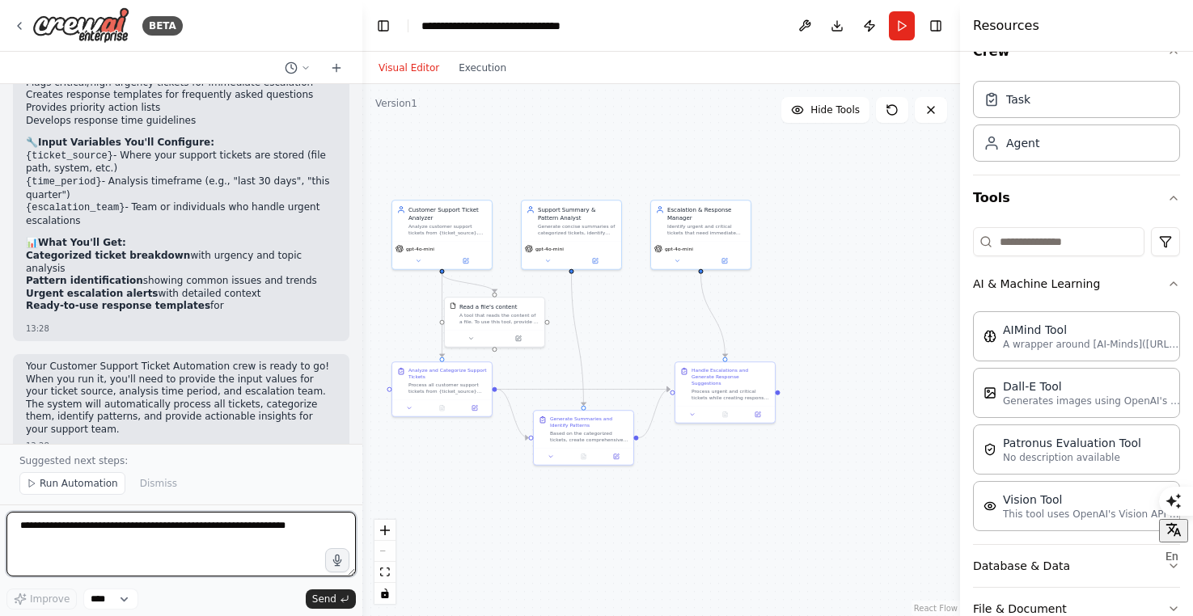
scroll to position [2312, 0]
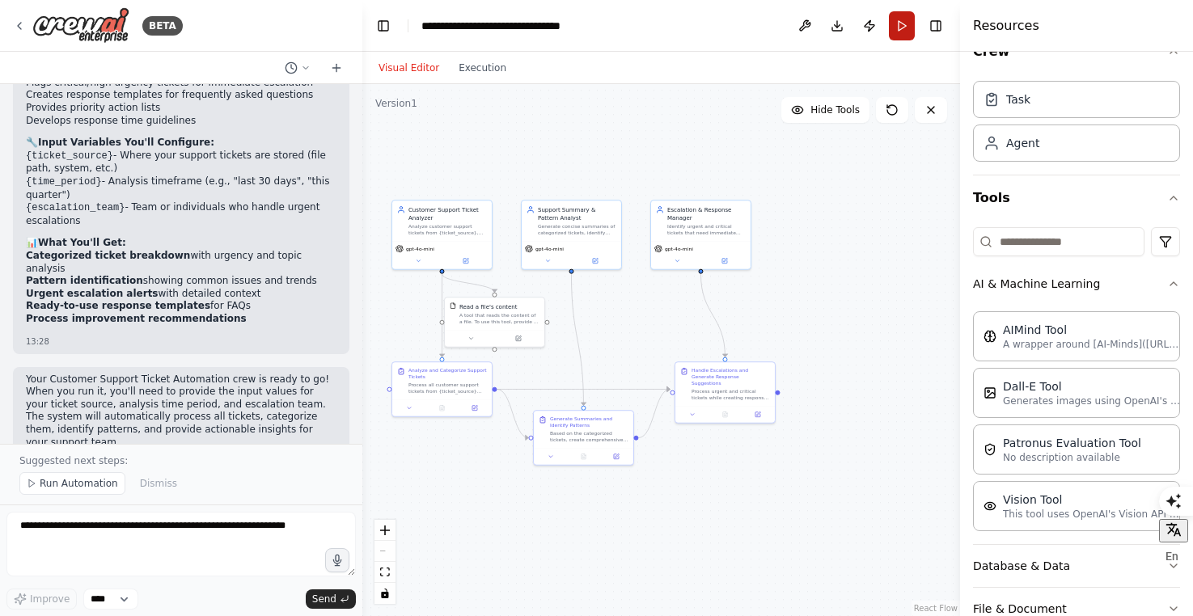
click at [905, 32] on button "Run" at bounding box center [902, 25] width 26 height 29
